Goal: Information Seeking & Learning: Stay updated

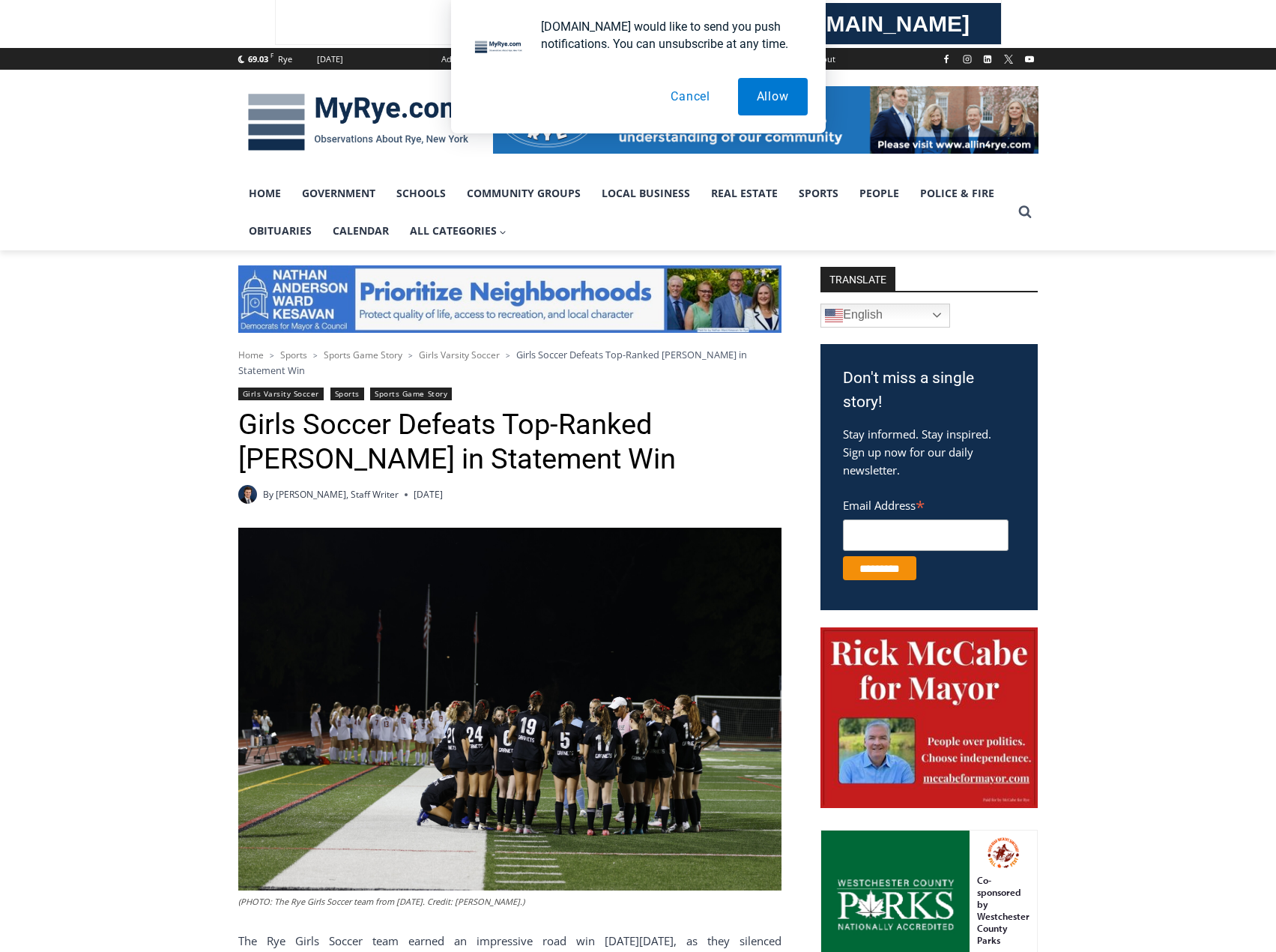
scroll to position [525, 0]
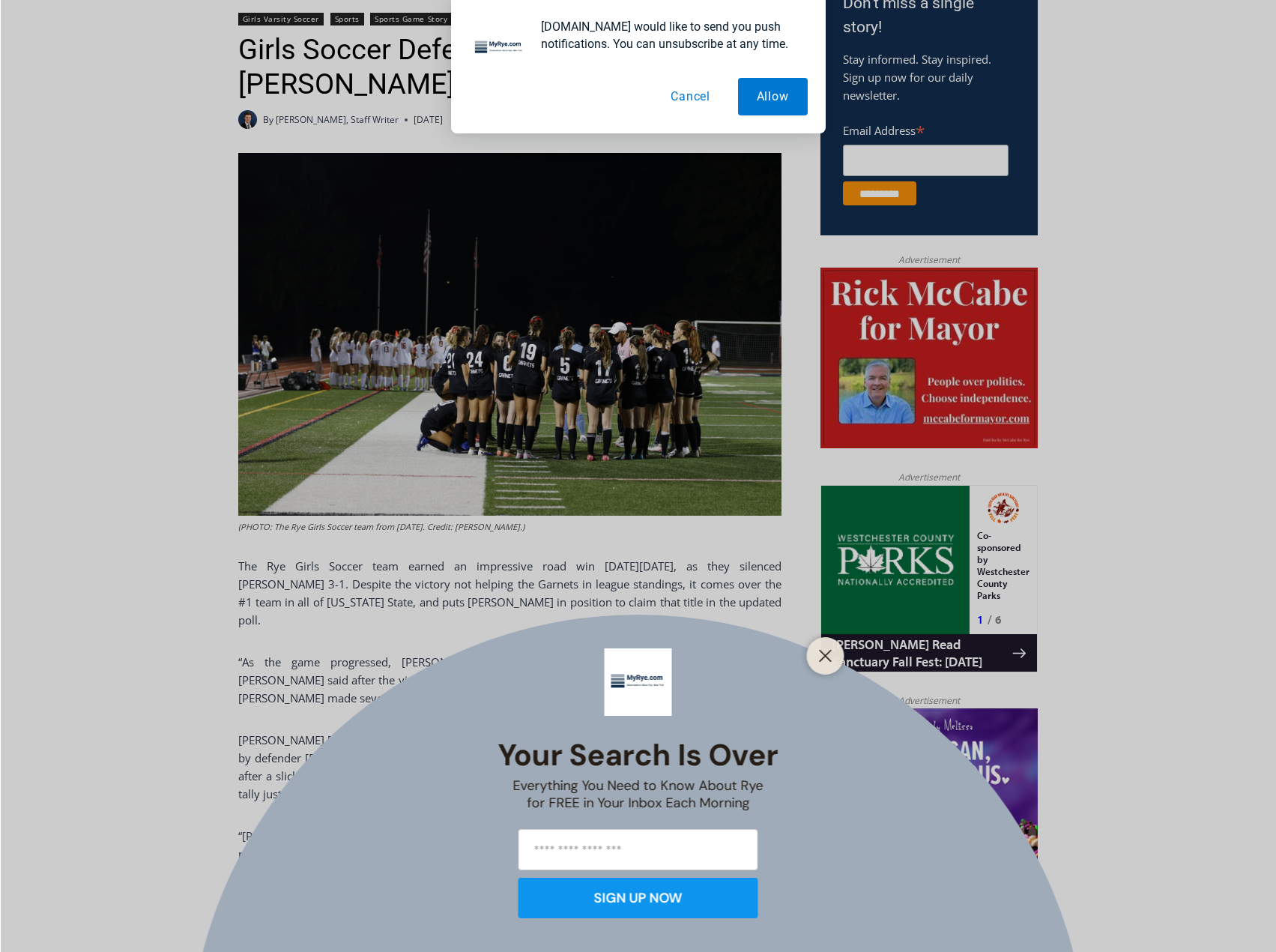
click at [694, 101] on button "Cancel" at bounding box center [691, 96] width 77 height 38
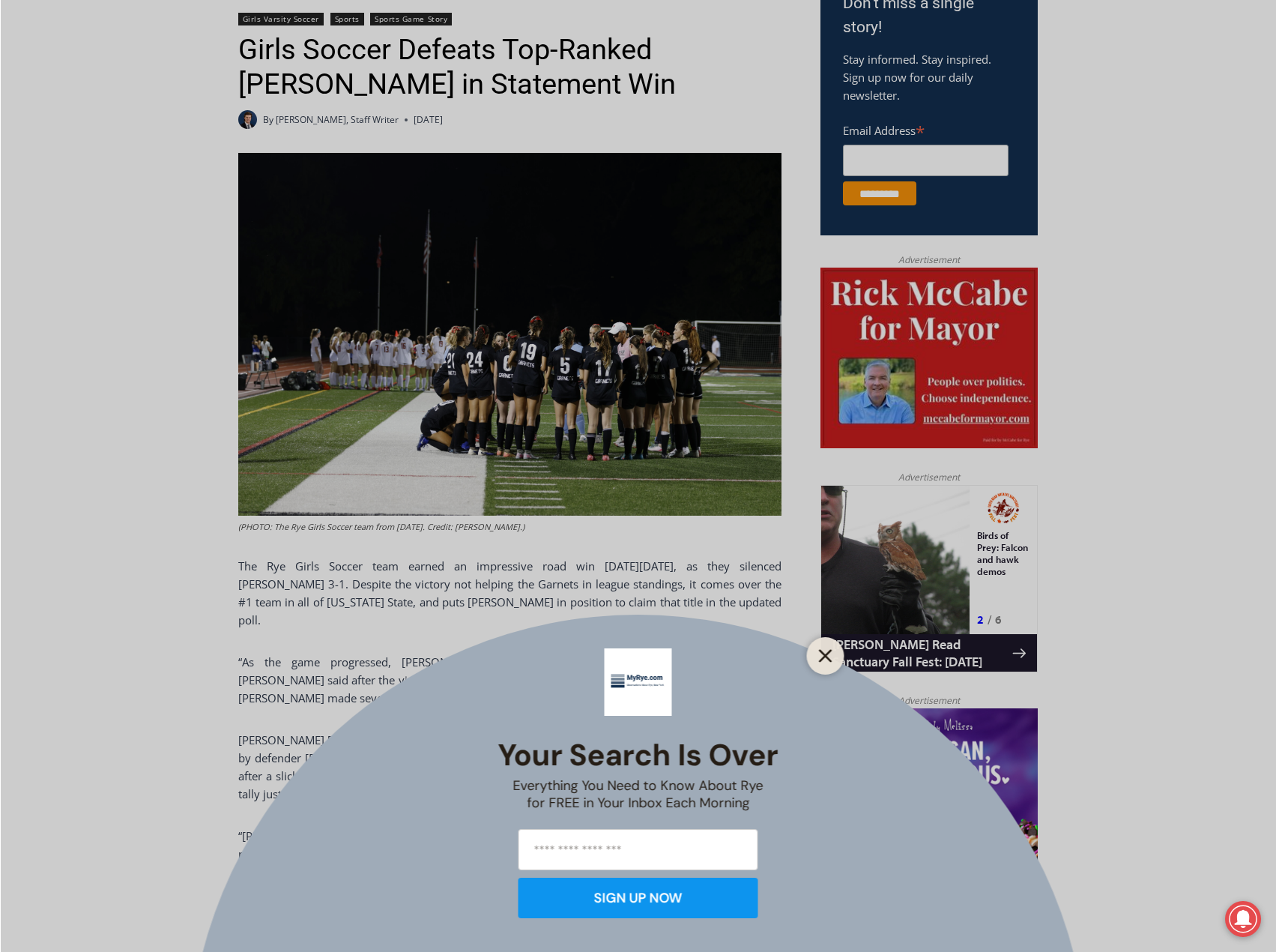
drag, startPoint x: 826, startPoint y: 658, endPoint x: 3, endPoint y: 173, distance: 955.3
click at [826, 658] on icon "Close" at bounding box center [826, 656] width 13 height 13
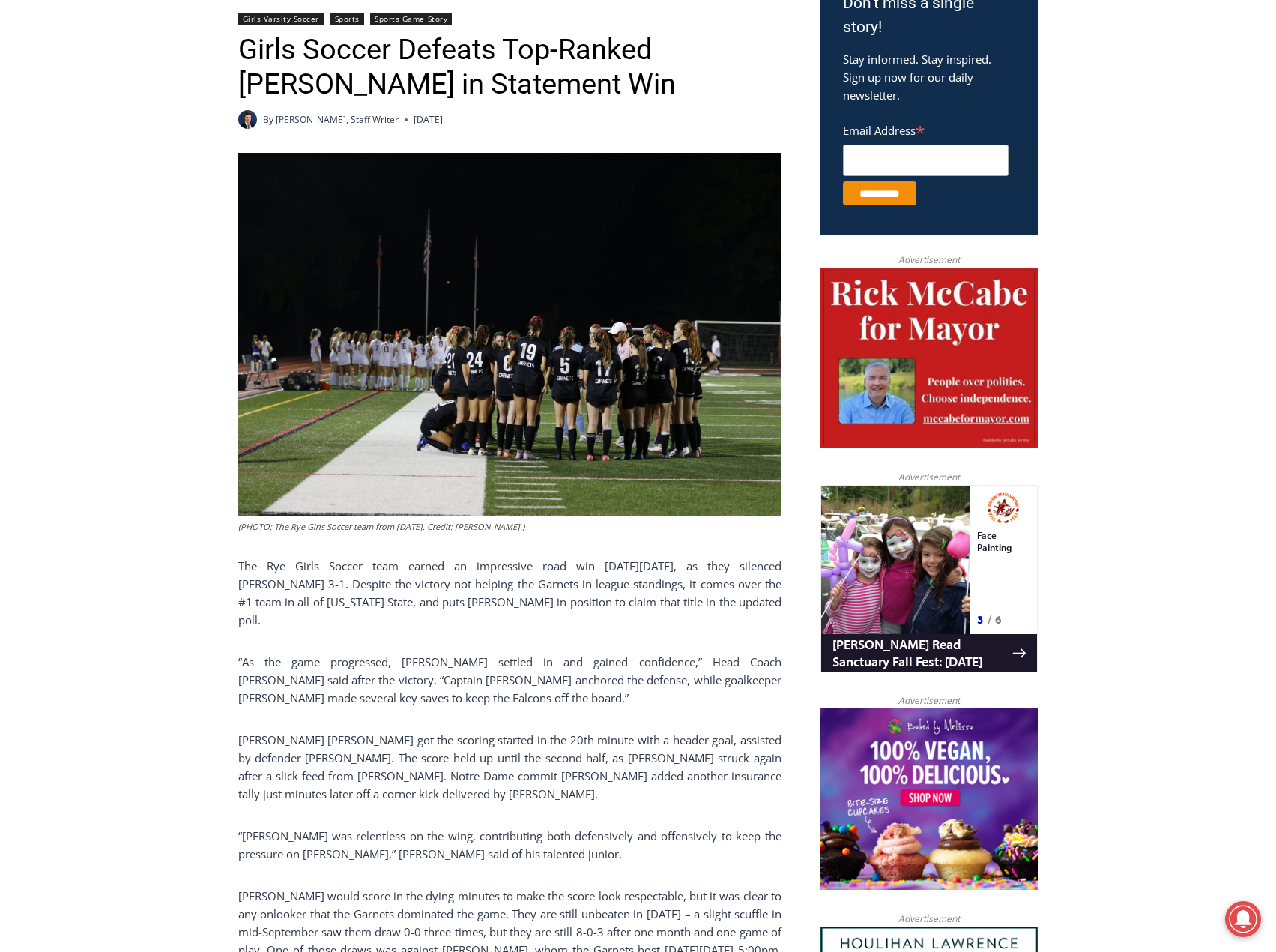
click at [575, 597] on p "The Rye Girls Soccer team earned an impressive road win on Saturday, October 4,…" at bounding box center [510, 593] width 543 height 72
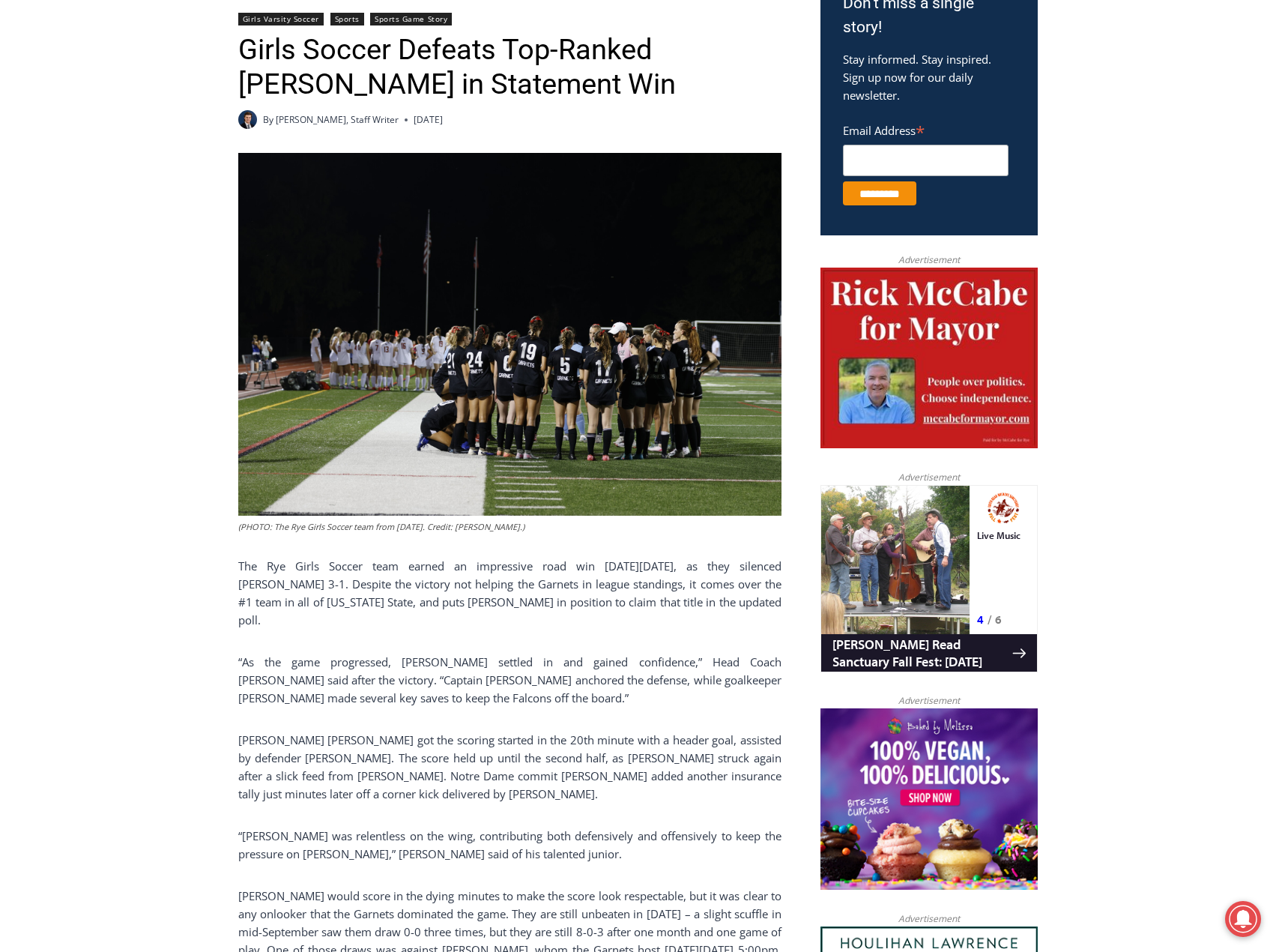
click at [309, 601] on p "The Rye Girls Soccer team earned an impressive road win on Saturday, October 4,…" at bounding box center [510, 593] width 543 height 72
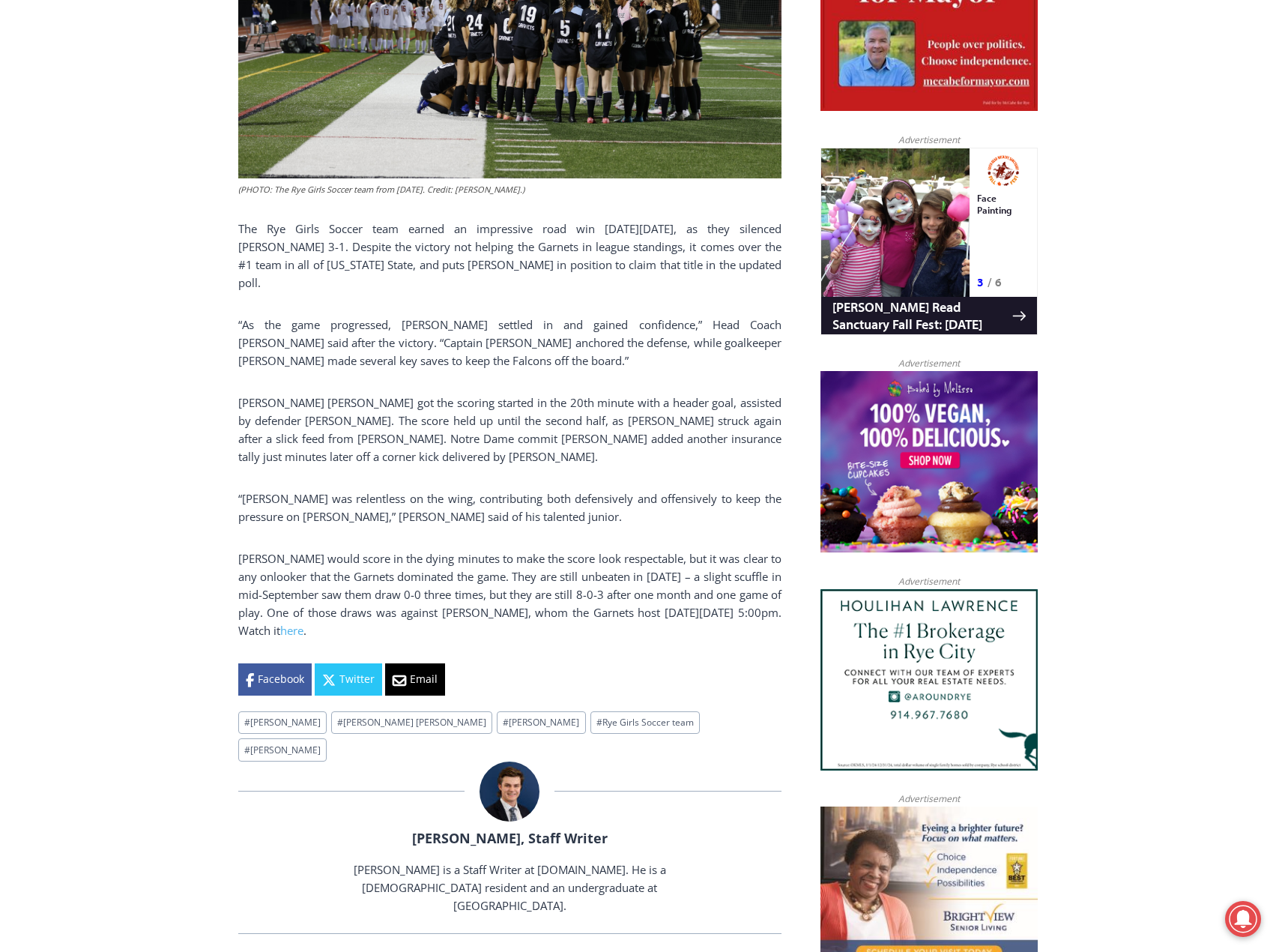
scroll to position [899, 0]
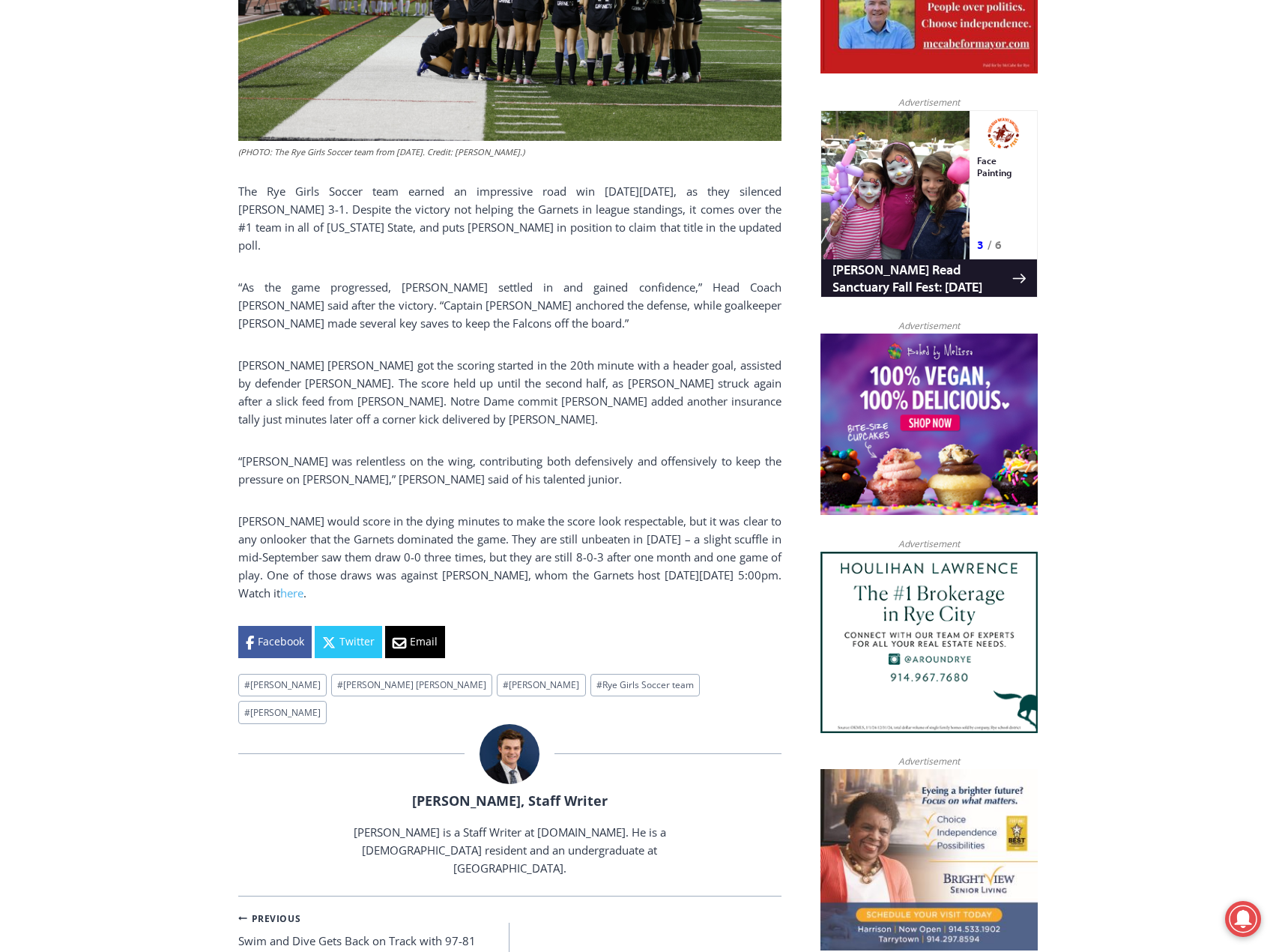
click at [565, 452] on p "“Rand was relentless on the wing, contributing both defensively and offensively…" at bounding box center [510, 470] width 543 height 36
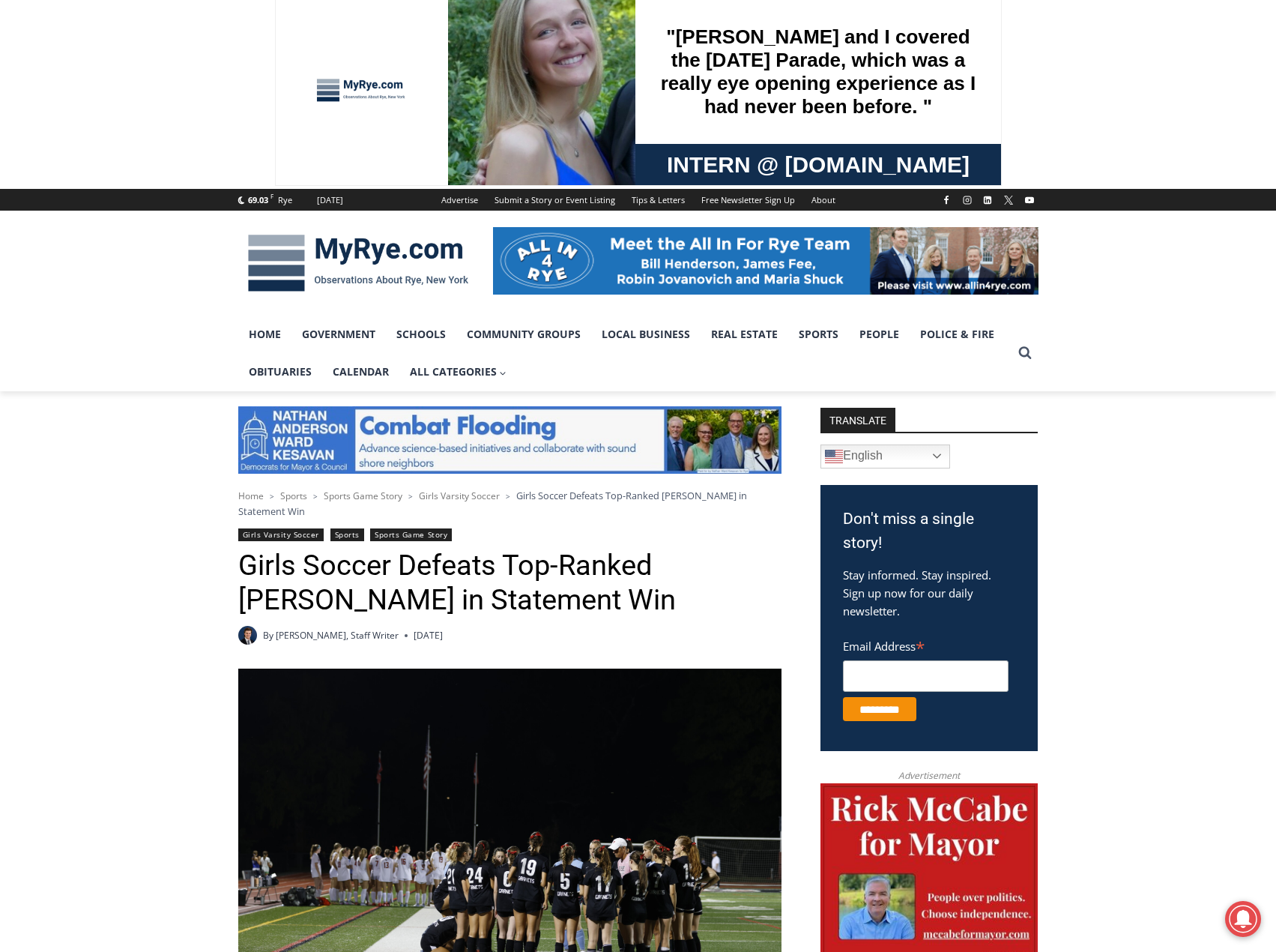
scroll to position [0, 0]
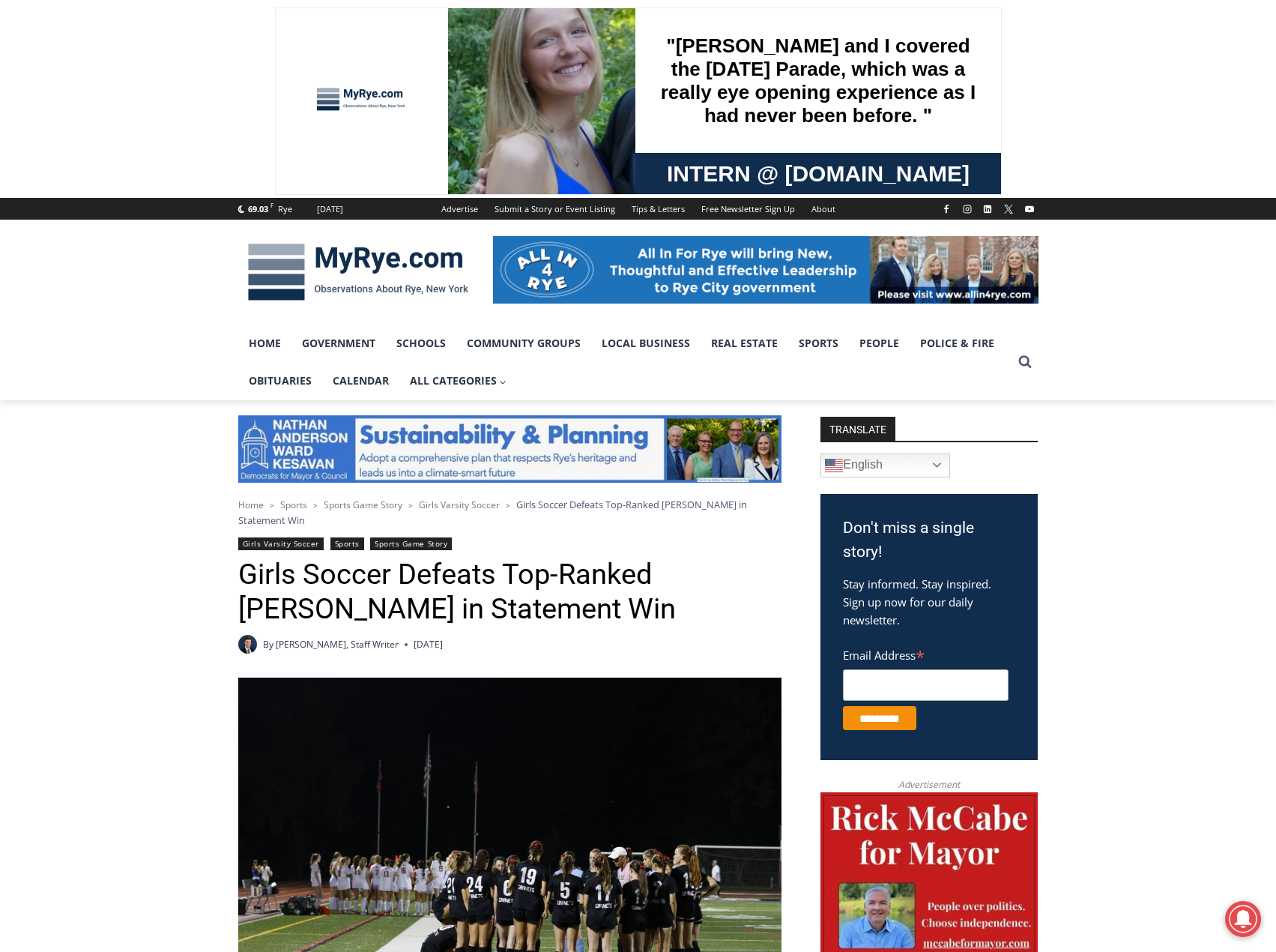
click at [390, 254] on img at bounding box center [358, 271] width 239 height 78
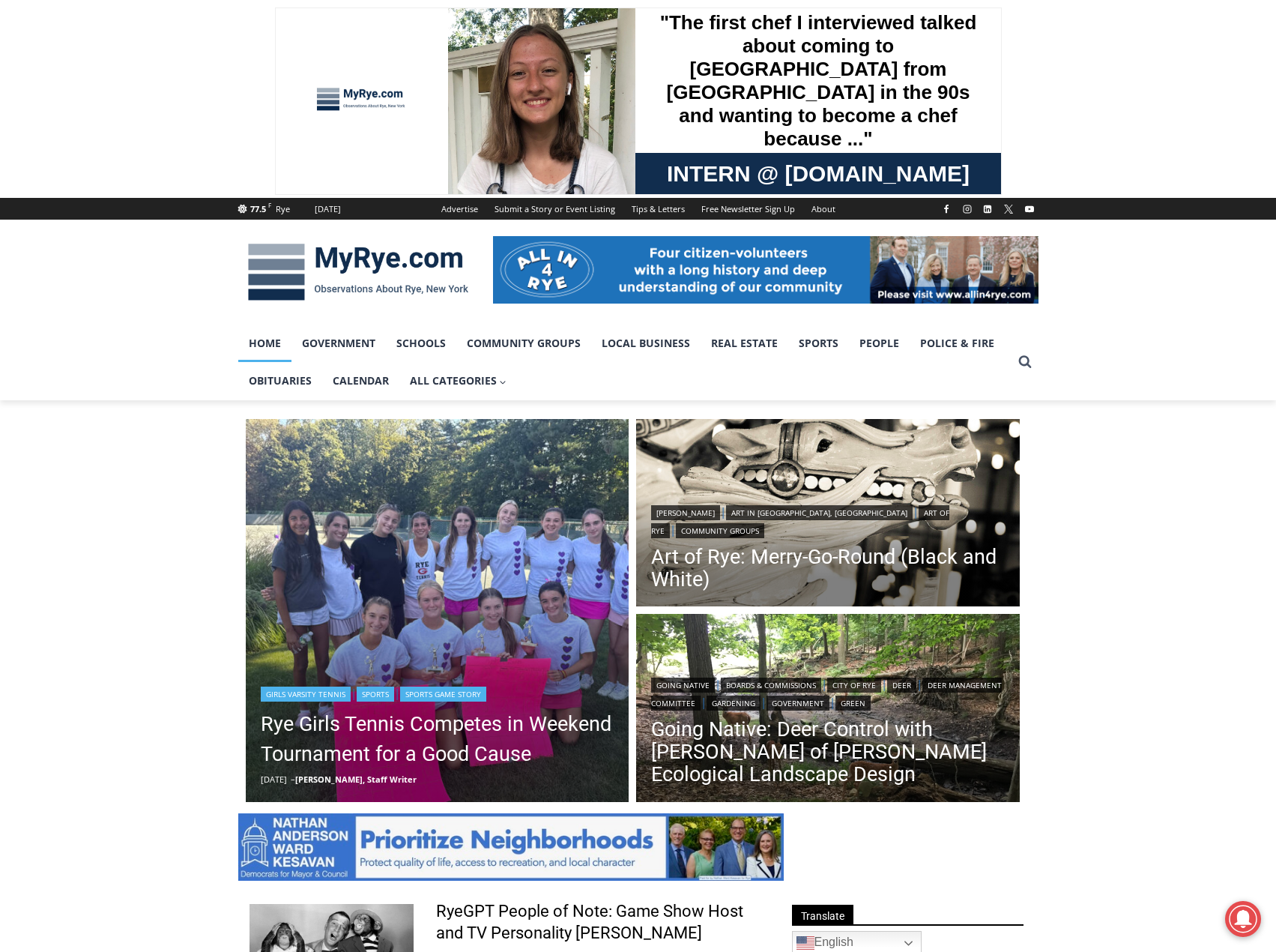
click at [406, 569] on img "Read More Rye Girls Tennis Competes in Weekend Tournament for a Good Cause" at bounding box center [438, 610] width 383 height 383
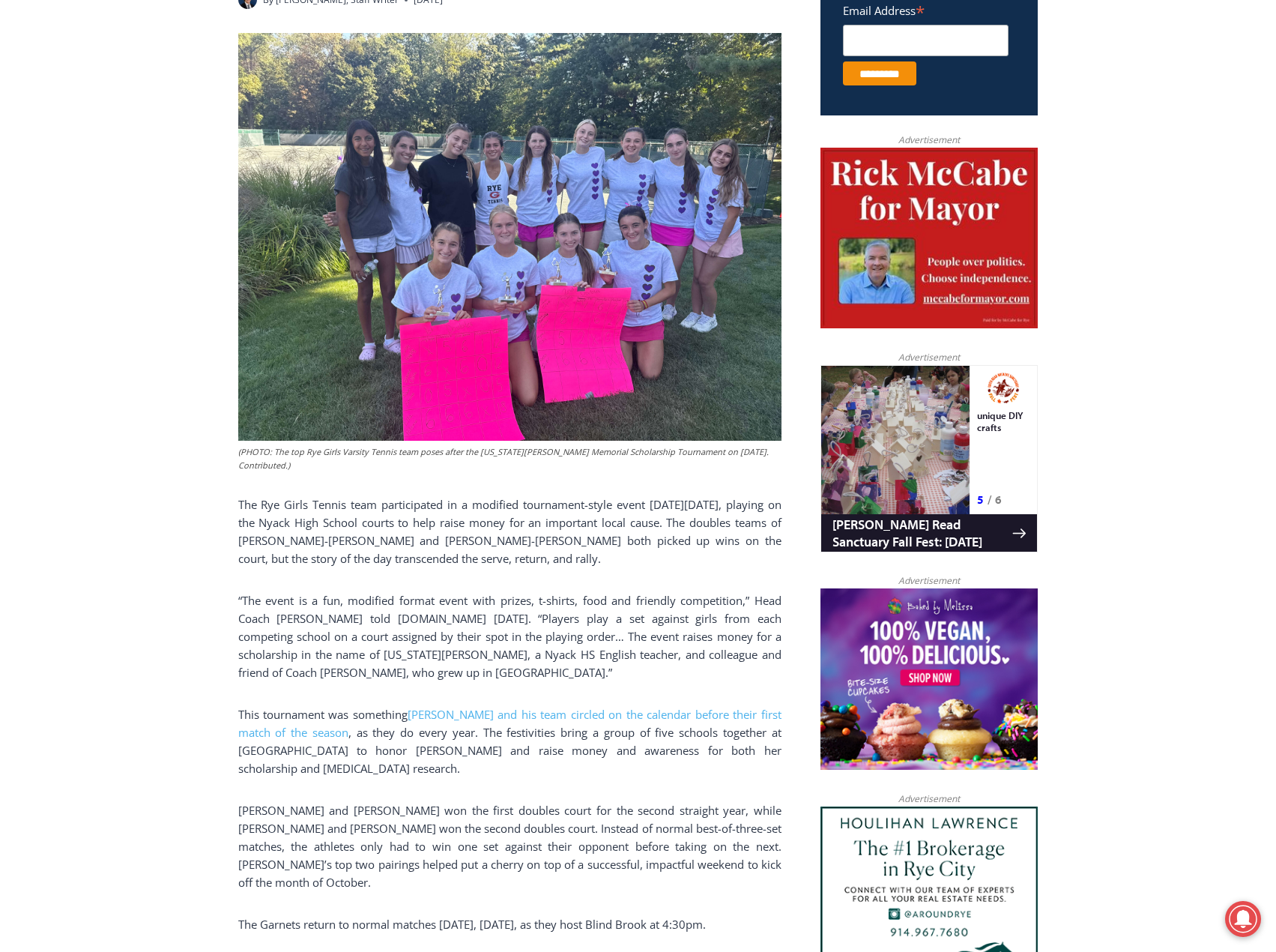
scroll to position [675, 0]
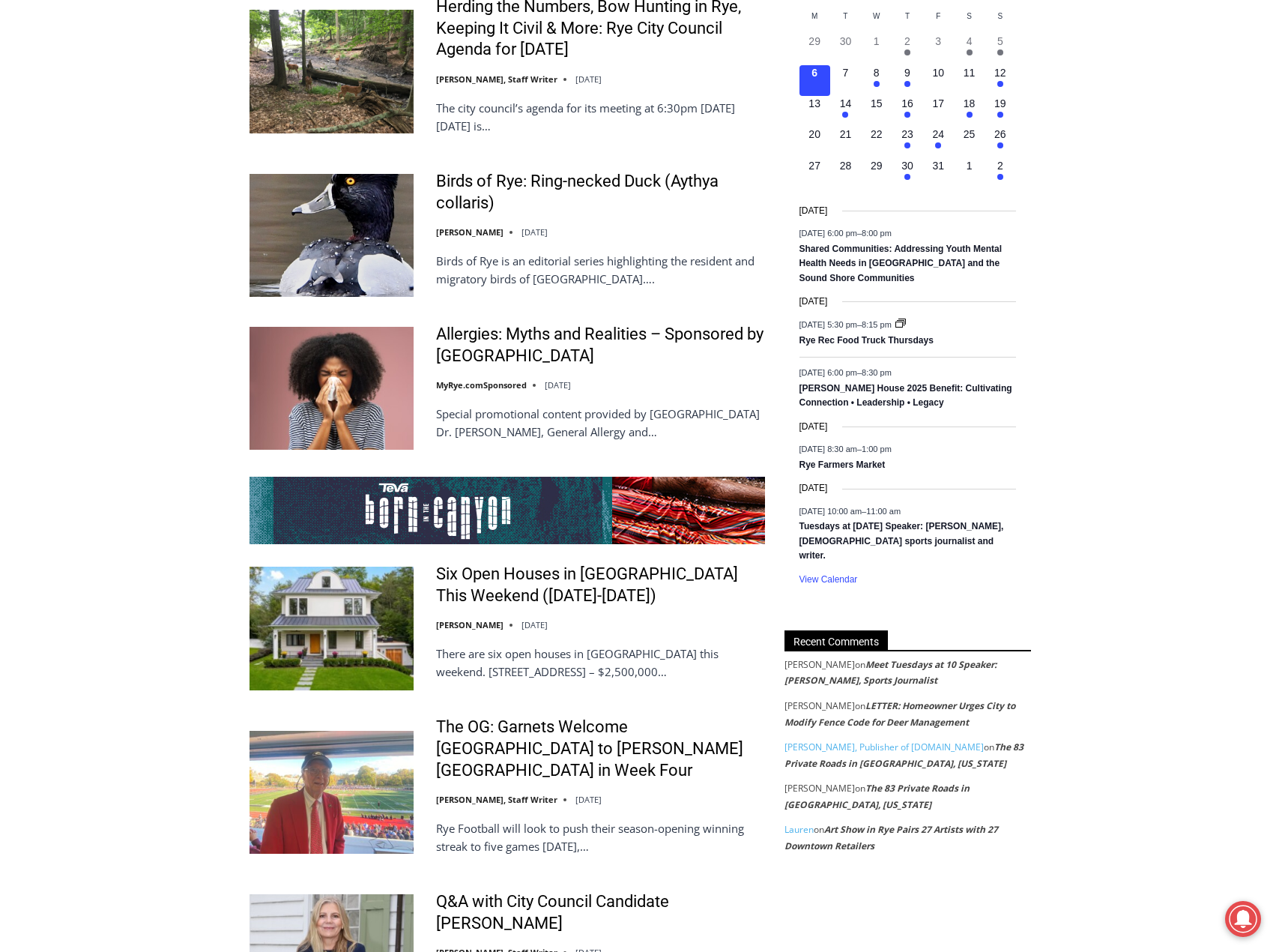
scroll to position [2398, 0]
